Goal: Information Seeking & Learning: Learn about a topic

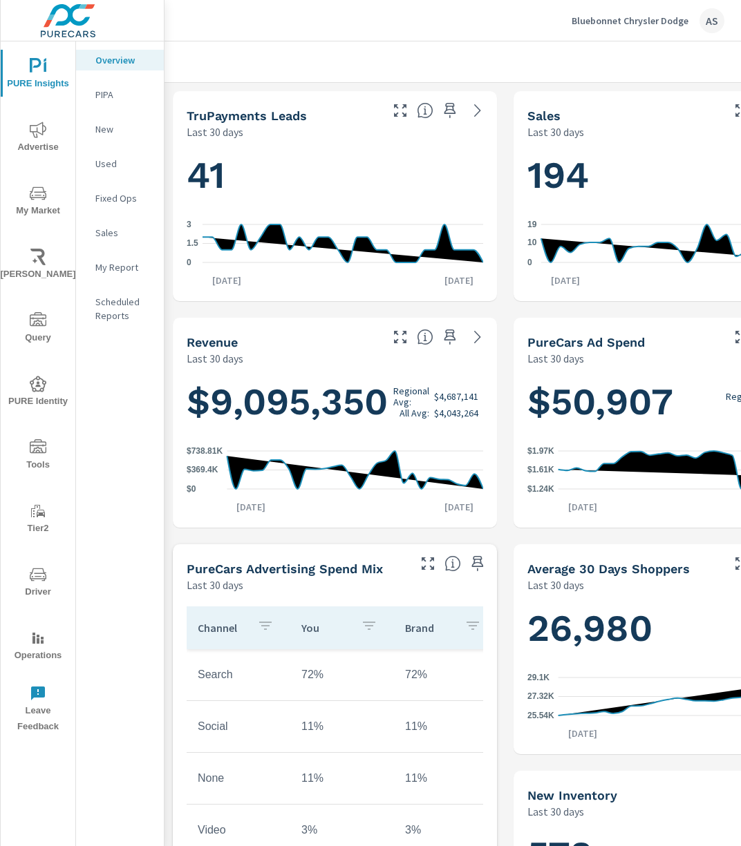
click at [55, 207] on span "My Market" at bounding box center [38, 202] width 66 height 34
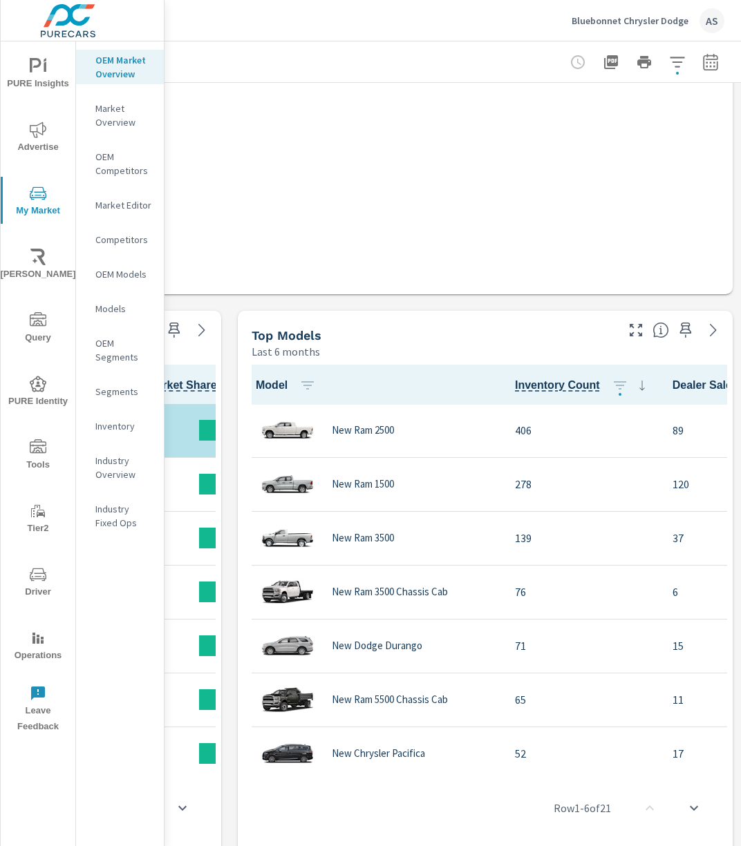
scroll to position [1, 0]
click at [629, 327] on icon "button" at bounding box center [635, 330] width 12 height 12
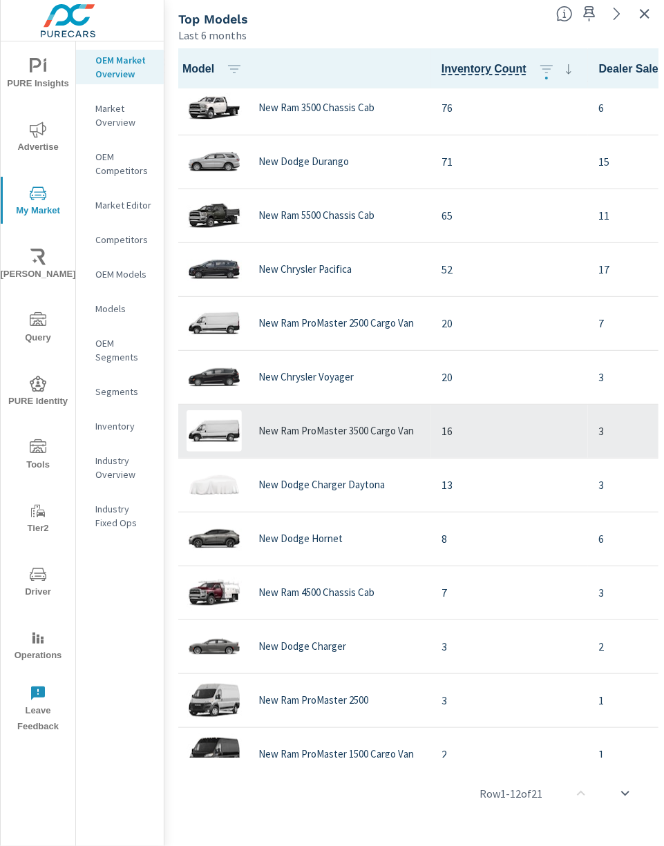
scroll to position [185, 0]
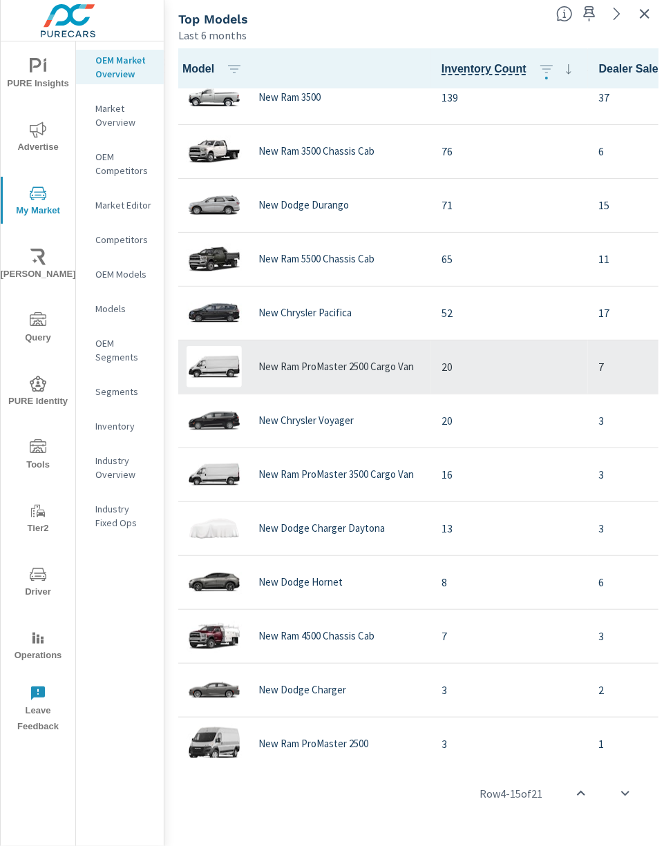
scroll to position [93, 0]
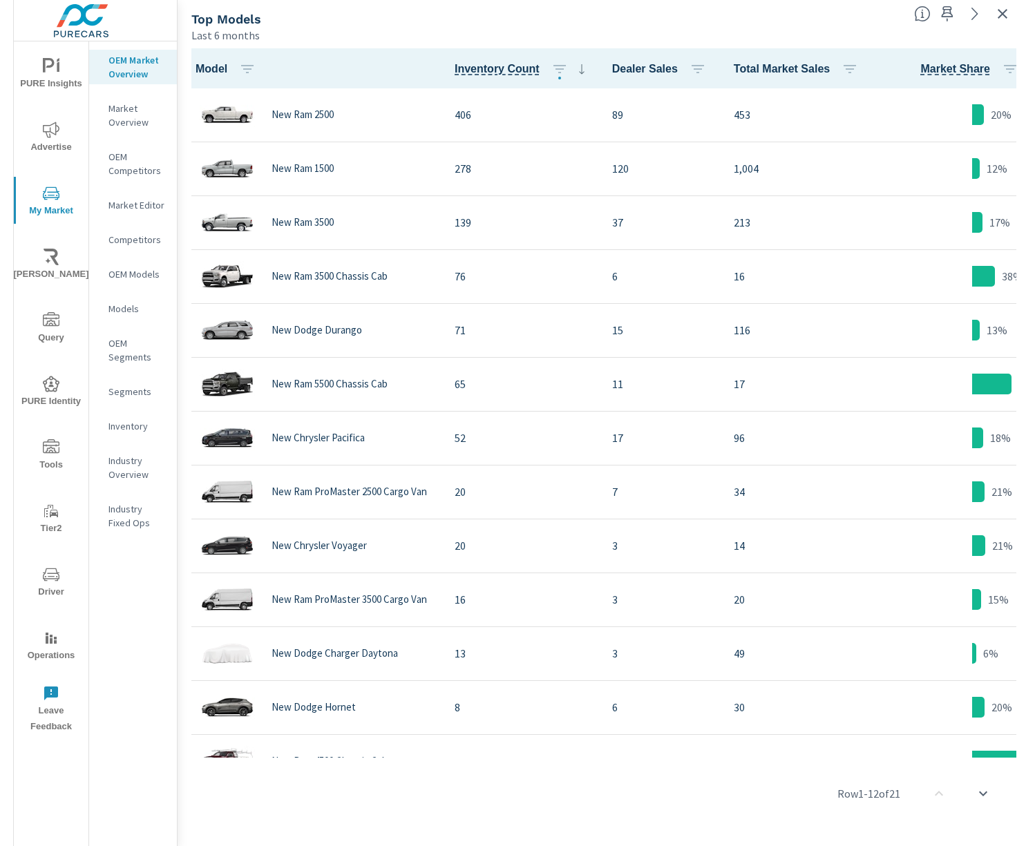
scroll to position [0, 151]
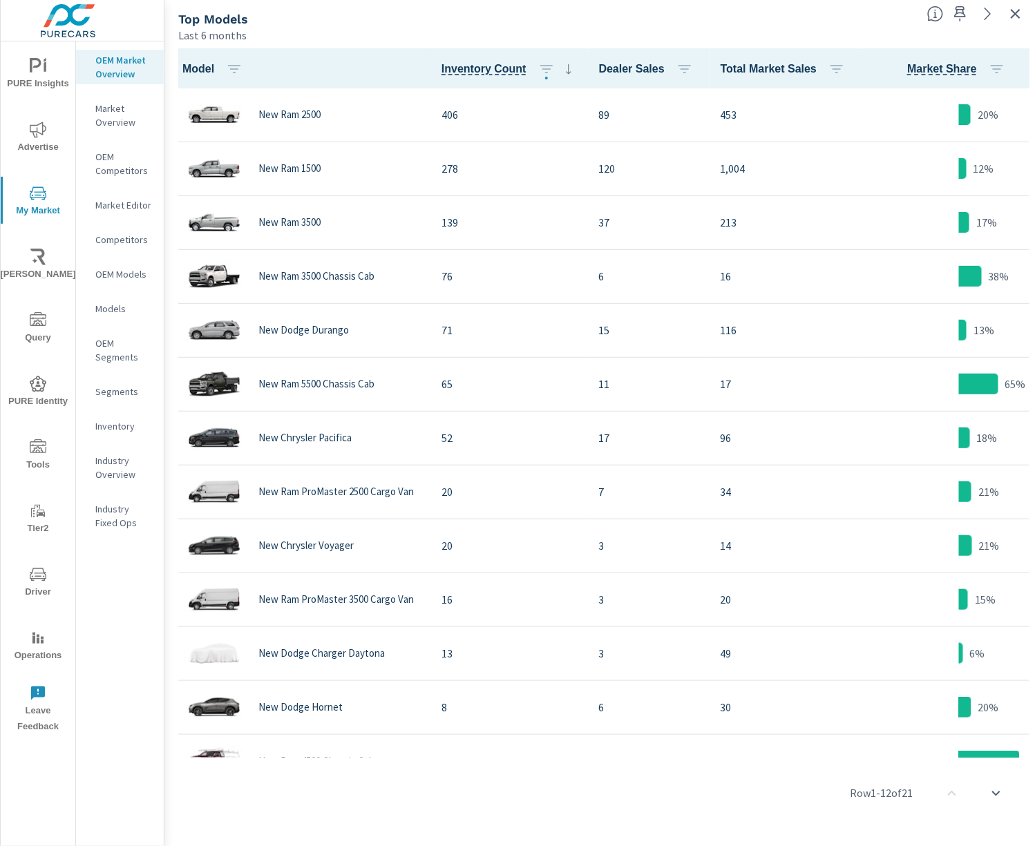
drag, startPoint x: 208, startPoint y: 115, endPoint x: 337, endPoint y: 28, distance: 155.4
click at [337, 28] on div "Last 6 months" at bounding box center [547, 35] width 738 height 17
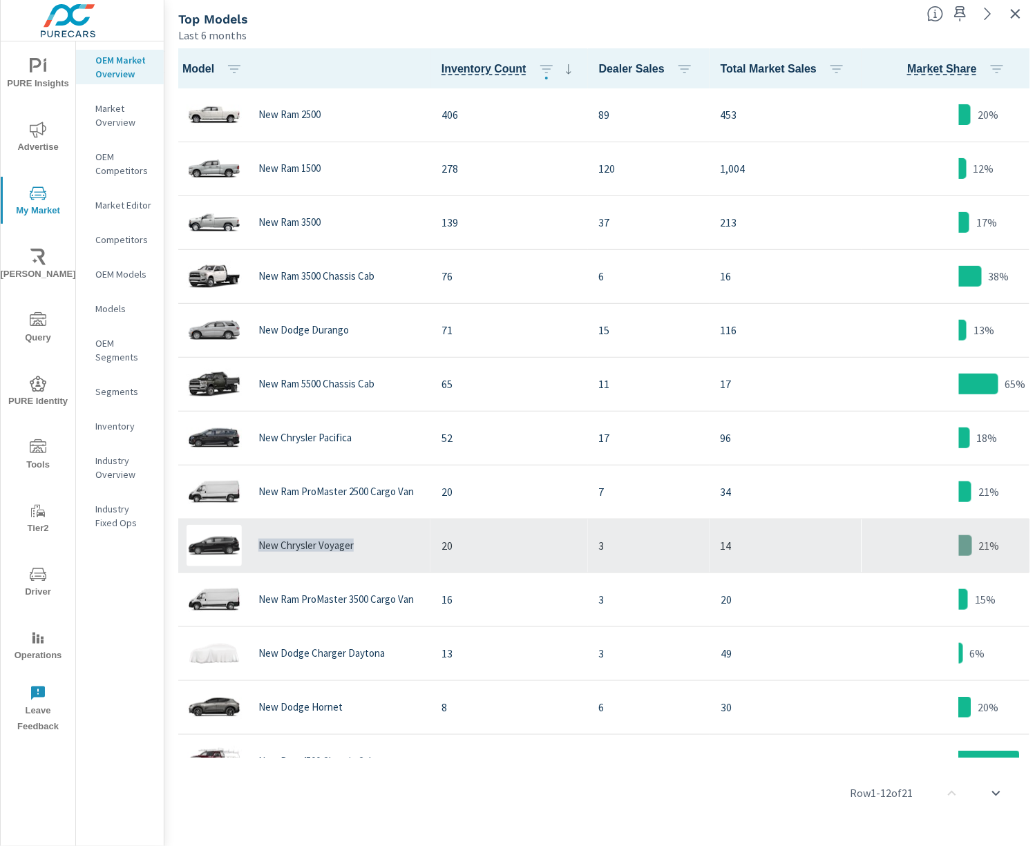
copy p "New Chrysler Voyager"
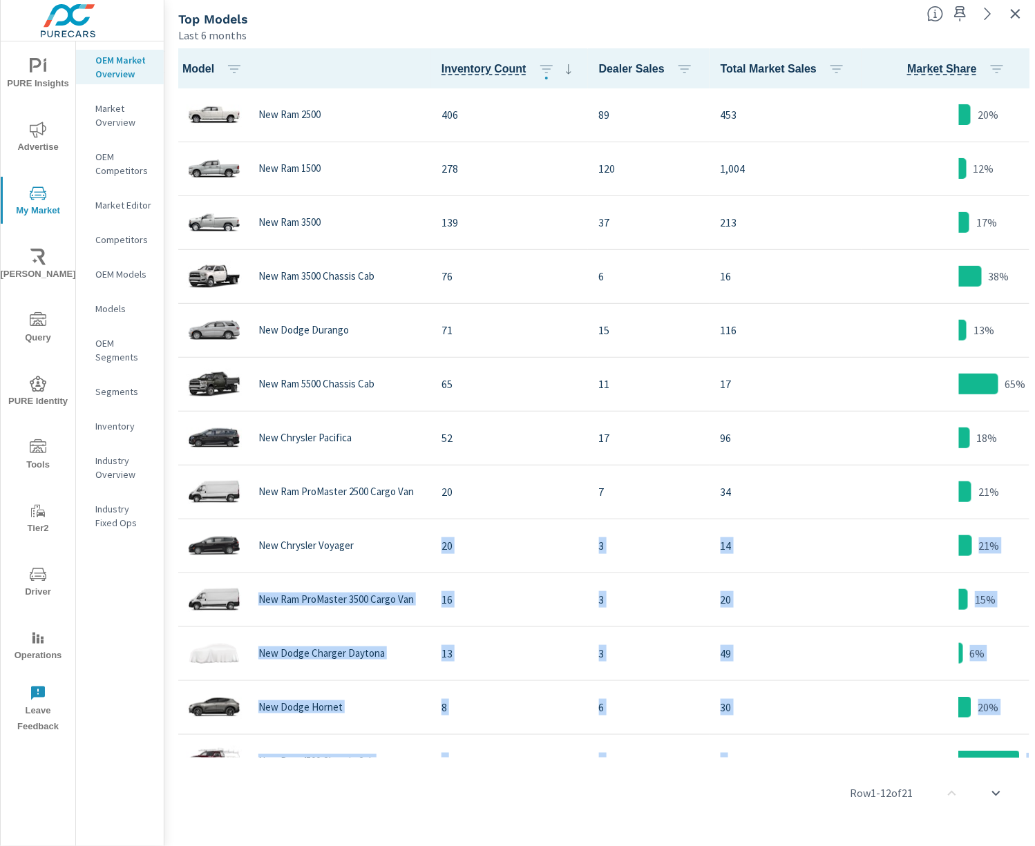
scroll to position [0, 146]
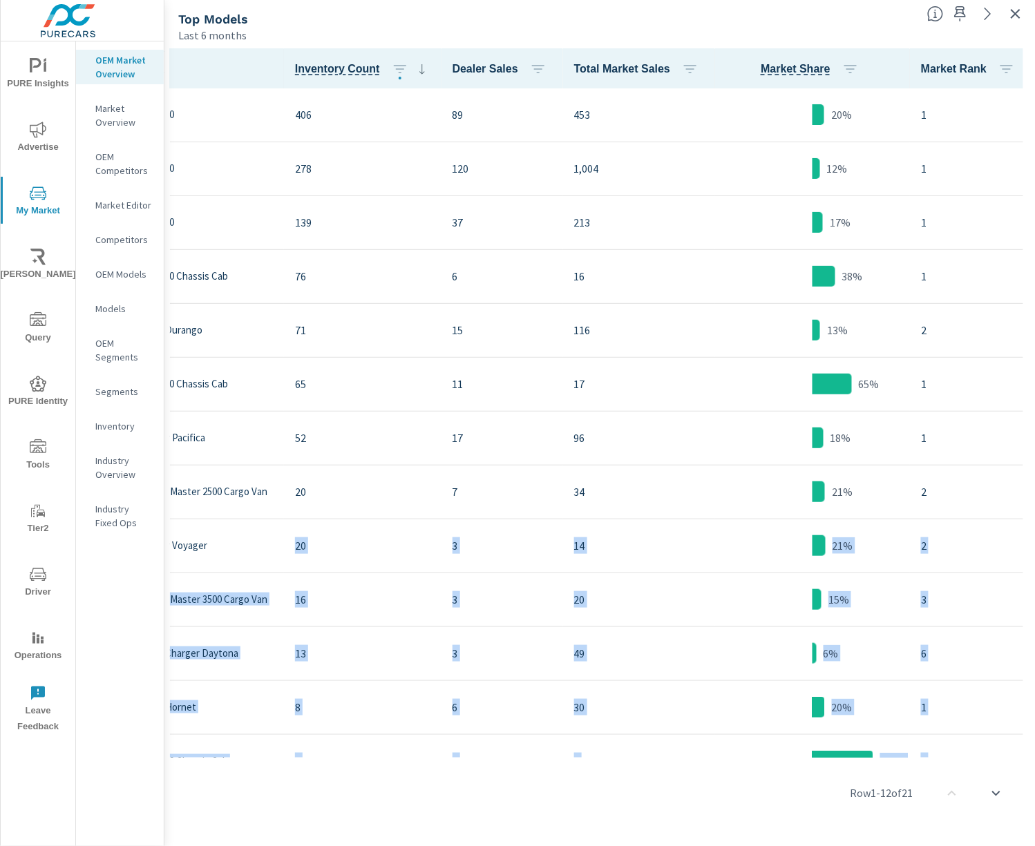
drag, startPoint x: 361, startPoint y: 548, endPoint x: 1395, endPoint y: 409, distance: 1044.1
click at [740, 409] on html "PURE Insights Advertise My Market [PERSON_NAME] Query PURE Identity Tools Tier2…" at bounding box center [517, 423] width 1035 height 846
click at [326, 776] on div "Row 1 - 12 of 21" at bounding box center [599, 793] width 859 height 83
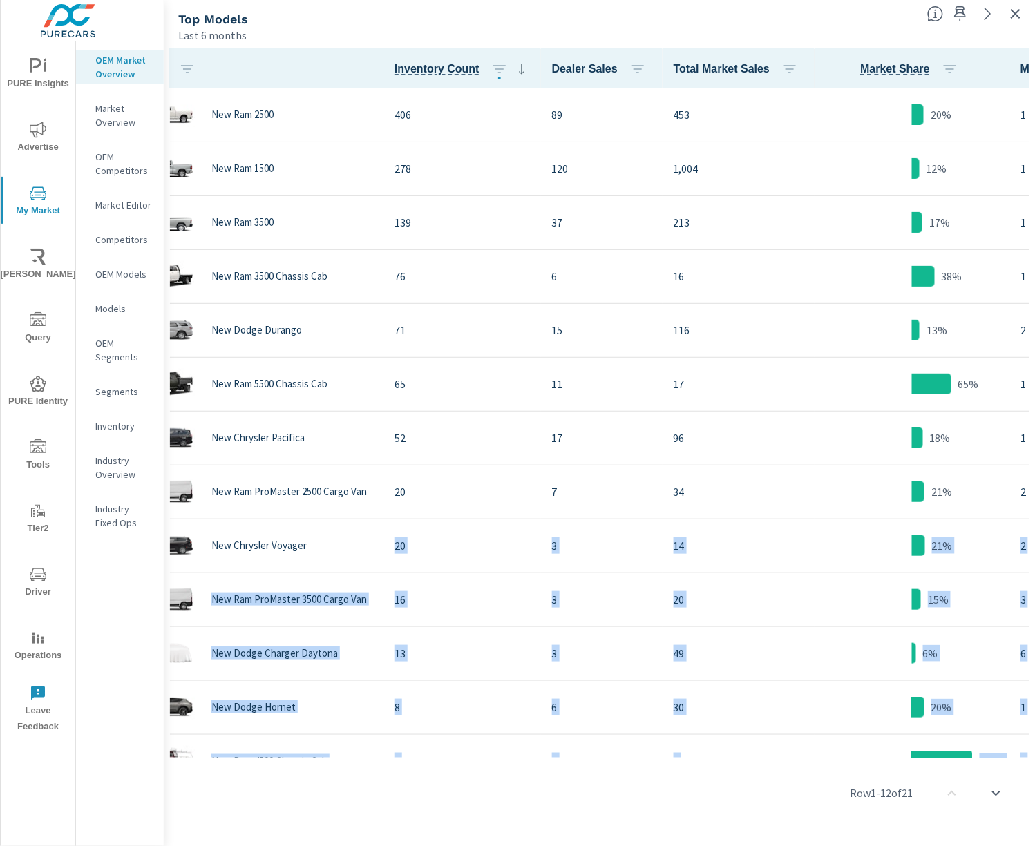
scroll to position [0, 0]
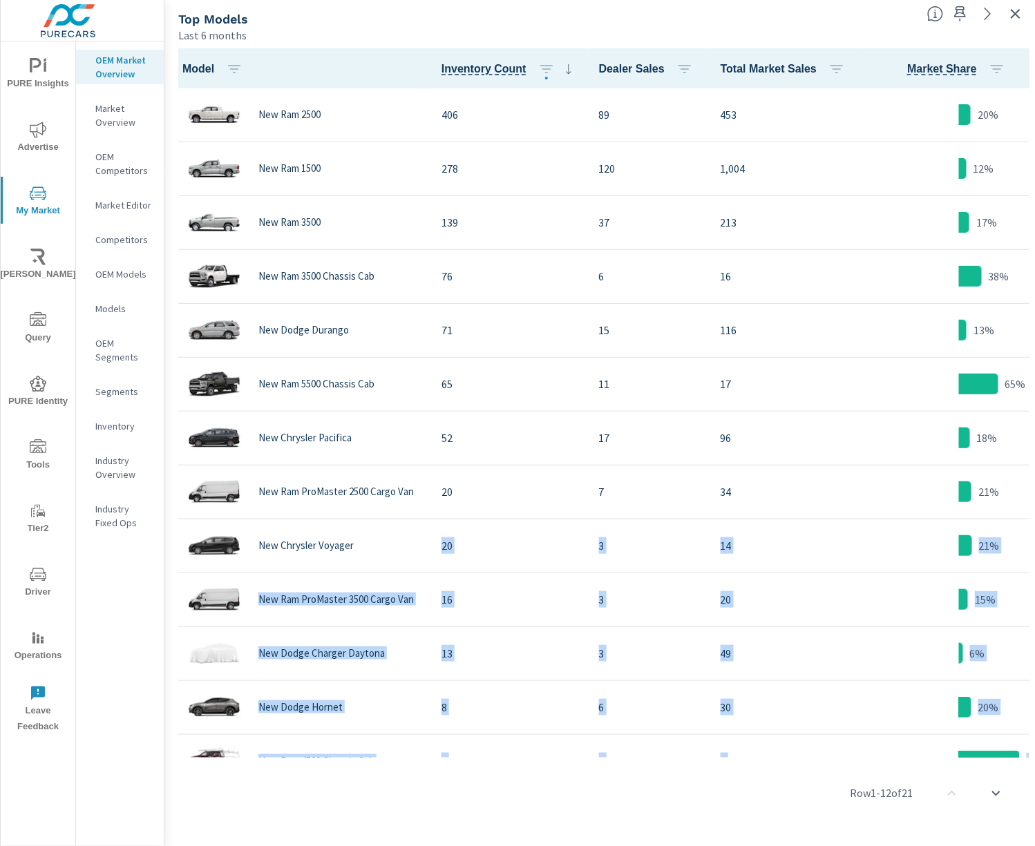
click at [247, 781] on div "Row 1 - 12 of 21" at bounding box center [599, 793] width 859 height 83
click at [330, 775] on div "Row 1 - 12 of 21" at bounding box center [599, 793] width 859 height 83
click at [387, 752] on div "Row 1 - 12 of 21" at bounding box center [599, 793] width 859 height 83
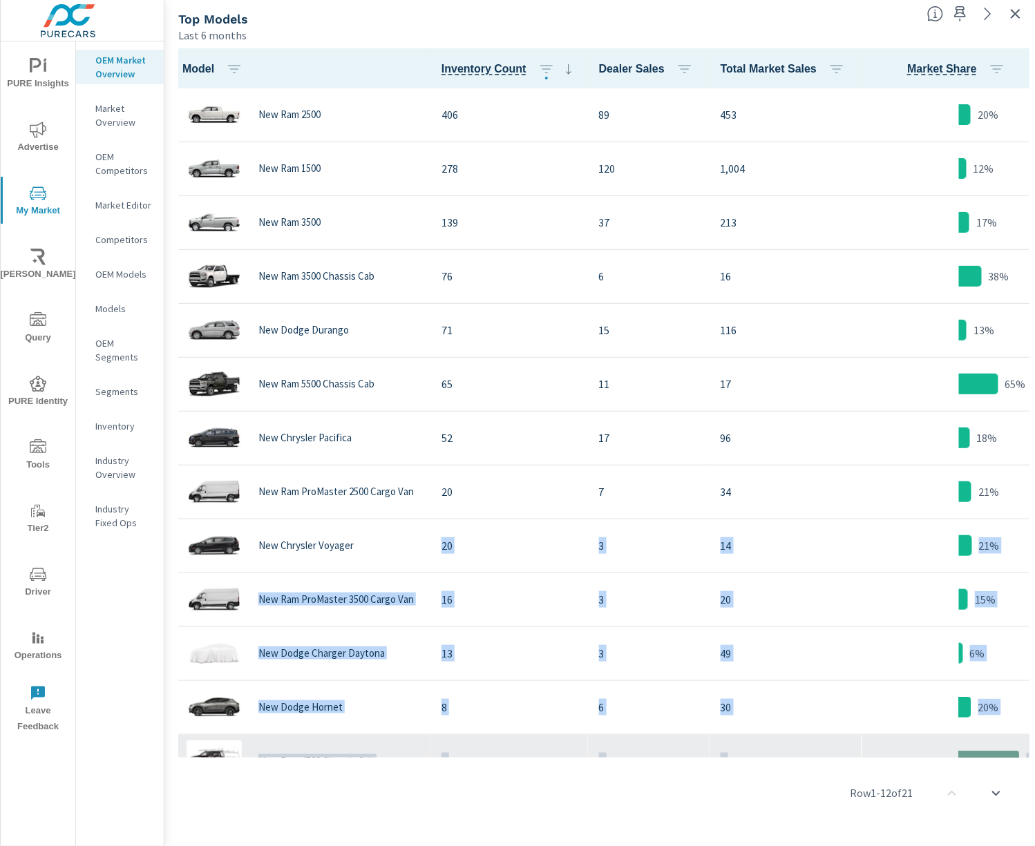
click at [401, 743] on div "New Ram 4500 Chassis Cab" at bounding box center [300, 761] width 238 height 41
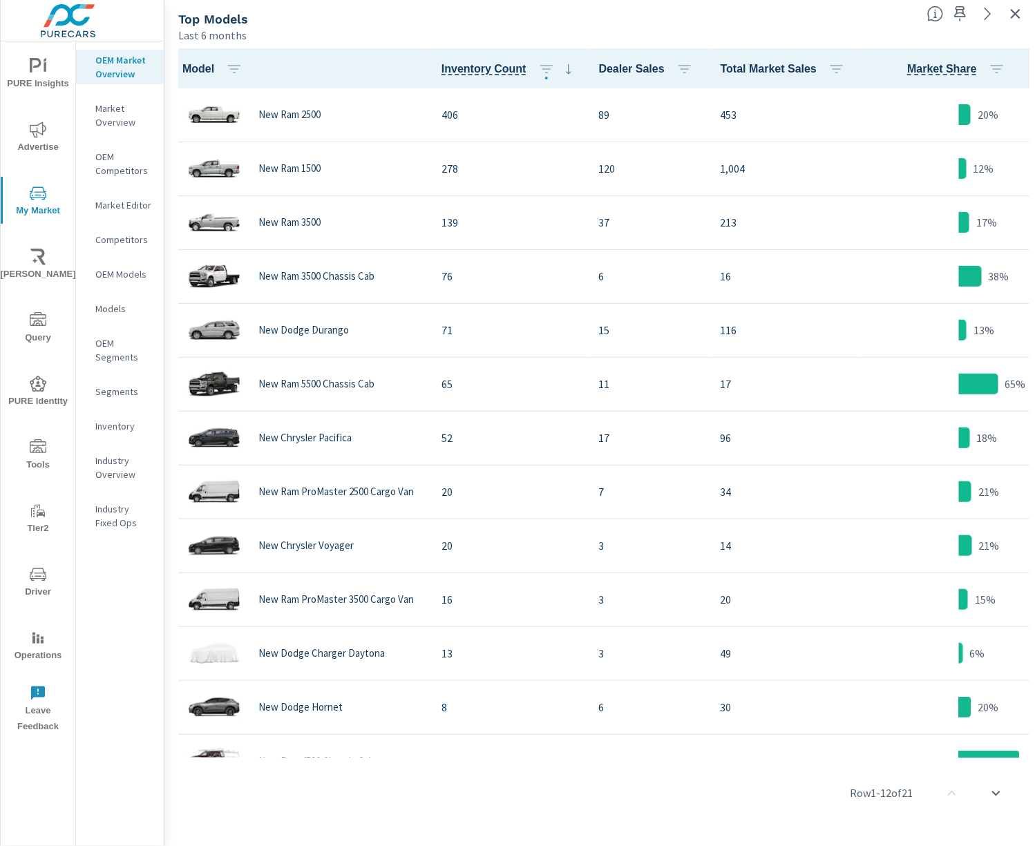
click at [739, 805] on div "Row 1 - 12 of 21" at bounding box center [599, 793] width 859 height 83
